Goal: Find specific page/section: Find specific page/section

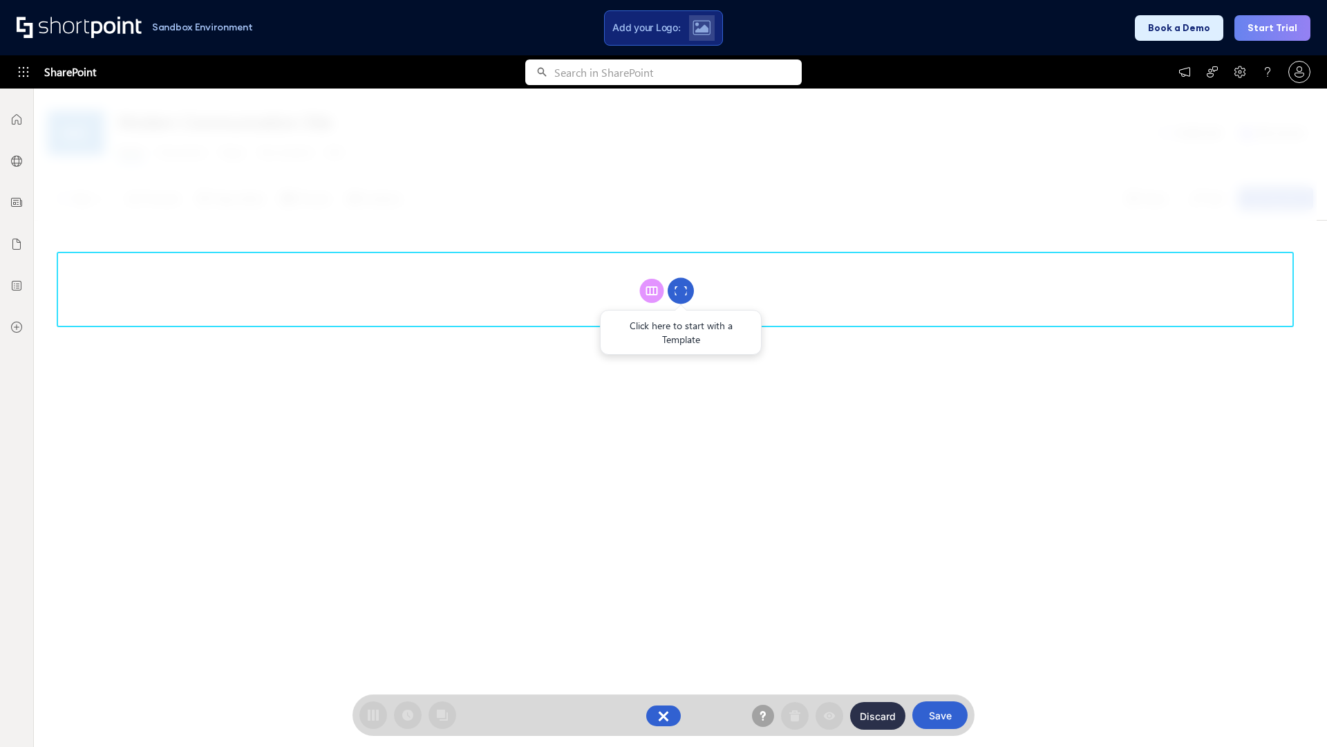
click at [681, 290] on circle at bounding box center [681, 291] width 26 height 26
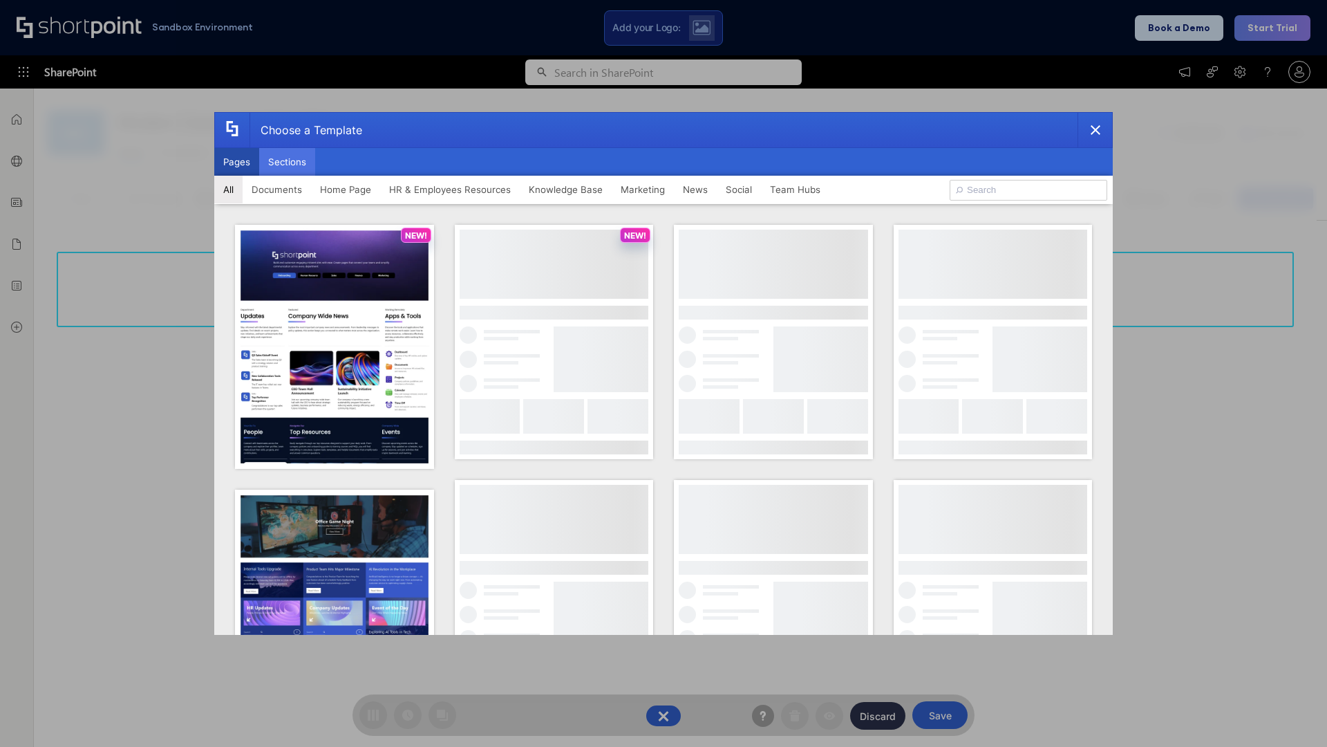
click at [287, 162] on button "Sections" at bounding box center [287, 162] width 56 height 28
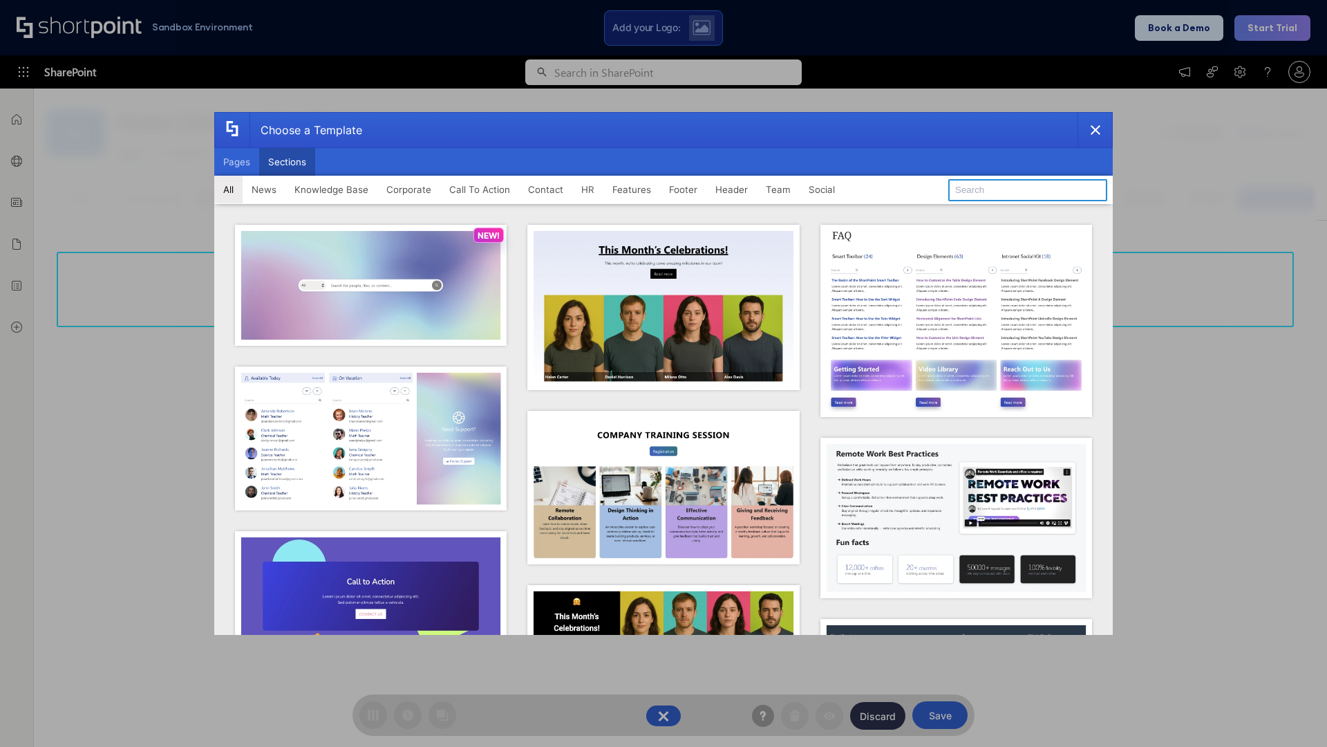
type input "News Kit 2"
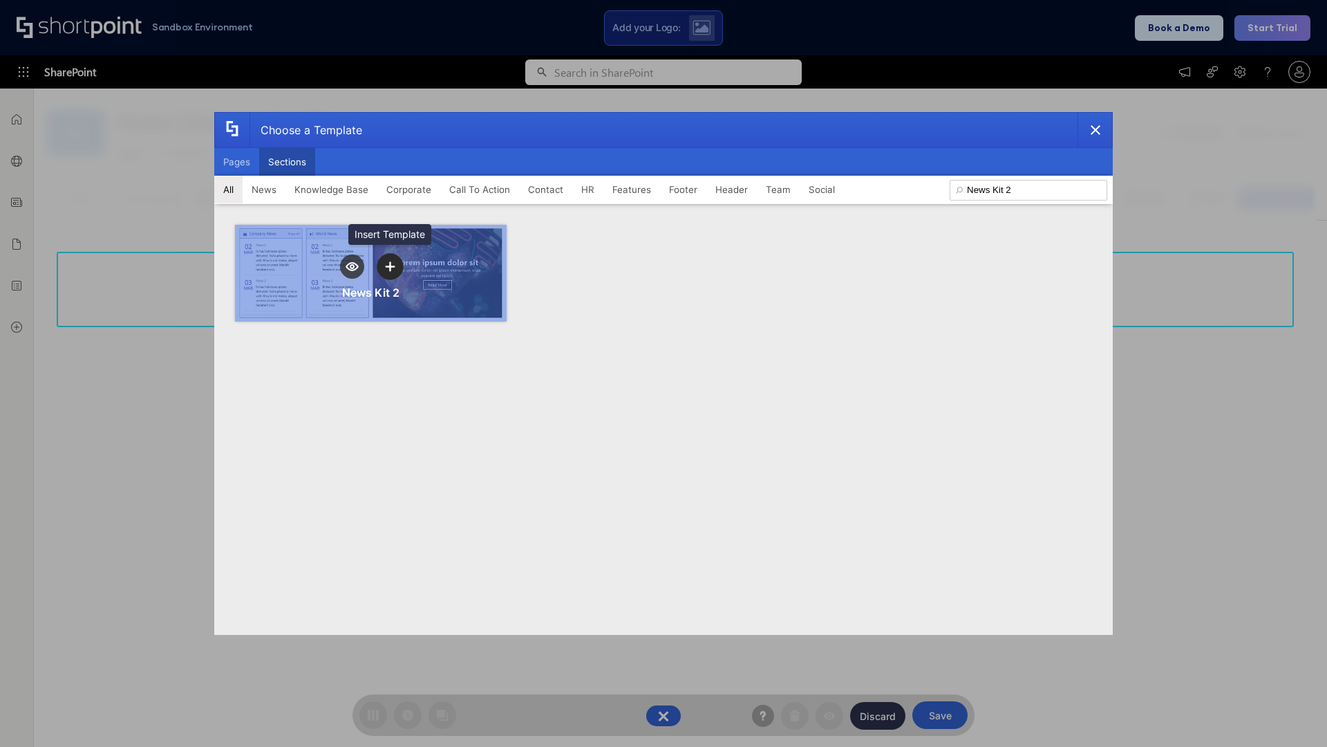
click at [390, 266] on icon "template selector" at bounding box center [390, 266] width 10 height 10
